Goal: Task Accomplishment & Management: Use online tool/utility

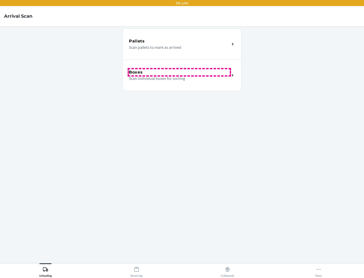
click at [179, 72] on div "Boxes" at bounding box center [179, 72] width 101 height 6
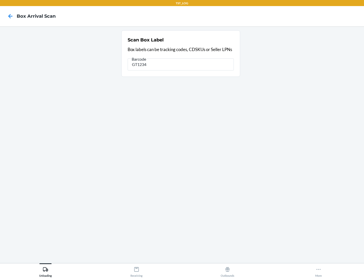
type input "GT1234"
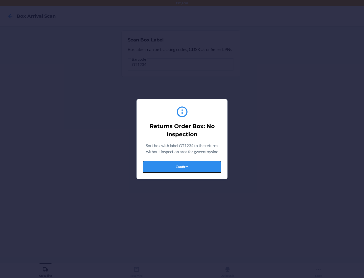
click at [182, 167] on button "Confirm" at bounding box center [182, 167] width 78 height 12
